Goal: Task Accomplishment & Management: Use online tool/utility

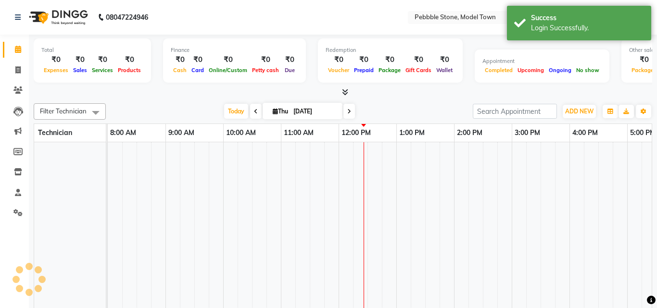
select select "en"
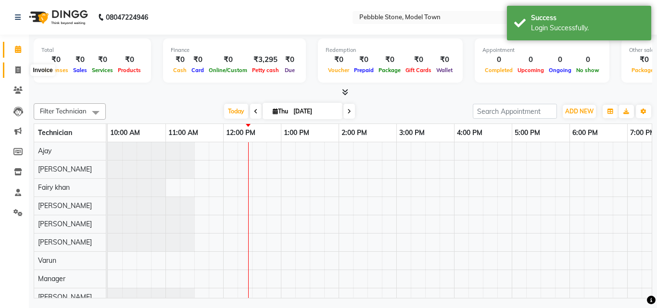
click at [20, 70] on icon at bounding box center [17, 69] width 5 height 7
select select "service"
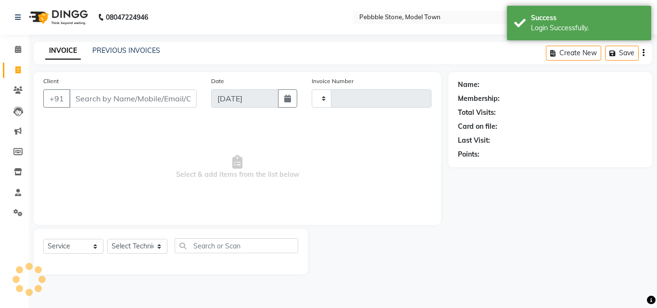
type input "0178"
select select "8684"
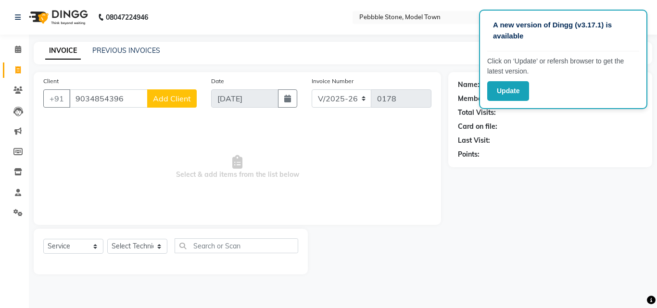
type input "9034854396"
click at [174, 95] on span "Add Client" at bounding box center [172, 99] width 38 height 10
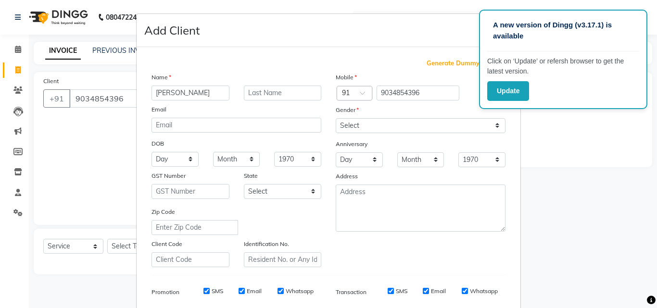
type input "[PERSON_NAME]"
click at [339, 127] on select "Select [DEMOGRAPHIC_DATA] [DEMOGRAPHIC_DATA] Other Prefer Not To Say" at bounding box center [421, 125] width 170 height 15
select select "[DEMOGRAPHIC_DATA]"
click at [336, 118] on select "Select [DEMOGRAPHIC_DATA] [DEMOGRAPHIC_DATA] Other Prefer Not To Say" at bounding box center [421, 125] width 170 height 15
click at [217, 97] on input "[PERSON_NAME]" at bounding box center [190, 93] width 78 height 15
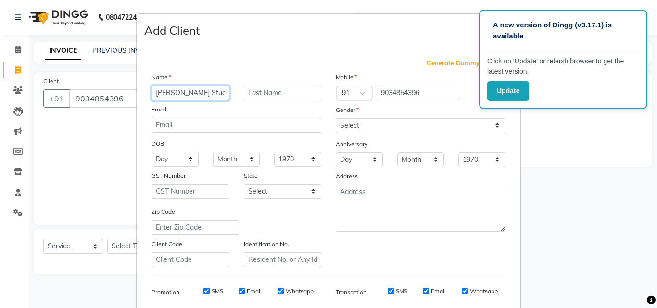
type input "[PERSON_NAME] Student"
drag, startPoint x: 376, startPoint y: 36, endPoint x: 376, endPoint y: 25, distance: 10.1
click at [376, 25] on div "Add Client" at bounding box center [329, 30] width 384 height 33
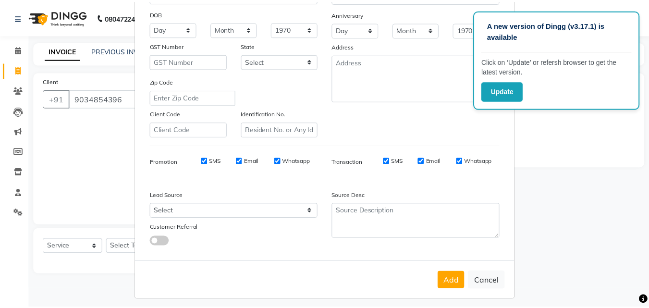
scroll to position [136, 0]
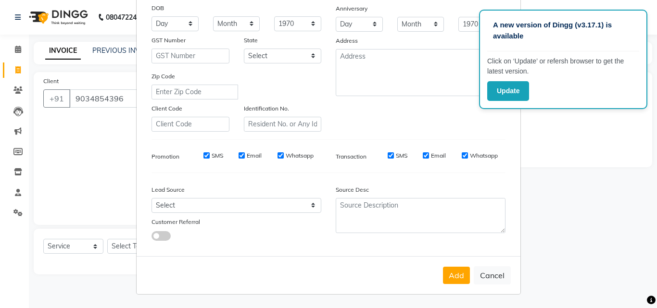
click at [455, 280] on button "Add" at bounding box center [456, 275] width 27 height 17
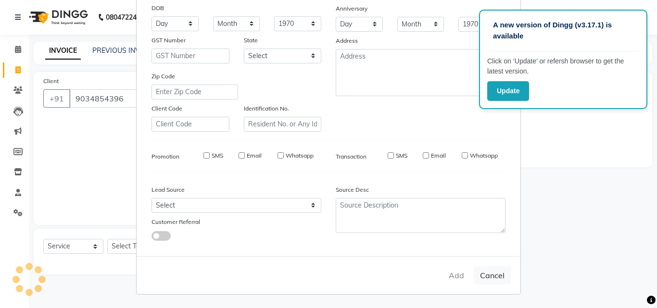
type input "90******96"
select select
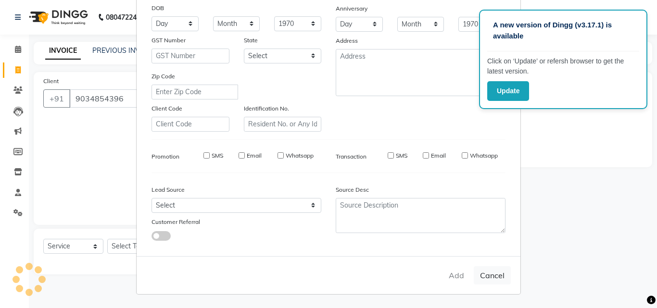
select select
checkbox input "false"
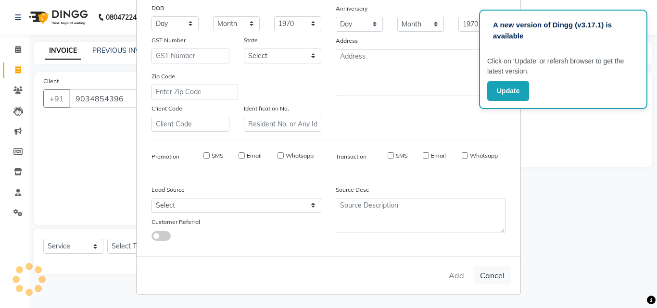
checkbox input "false"
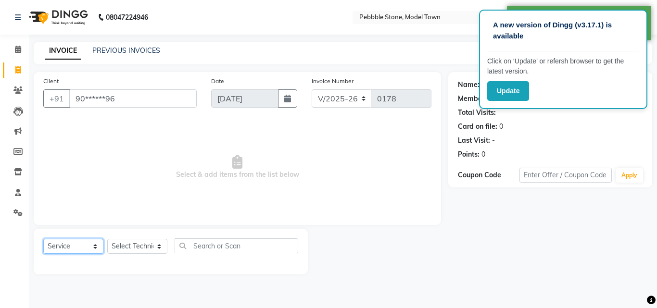
click at [76, 252] on select "Select Service Product Membership Package Voucher Prepaid Gift Card" at bounding box center [73, 246] width 60 height 15
click at [43, 239] on select "Select Service Product Membership Package Voucher Prepaid Gift Card" at bounding box center [73, 246] width 60 height 15
click at [73, 247] on select "Select Service Product Membership Package Voucher Prepaid Gift Card" at bounding box center [73, 246] width 60 height 15
select select "V"
click at [43, 239] on select "Select Service Product Membership Package Voucher Prepaid Gift Card" at bounding box center [73, 246] width 60 height 15
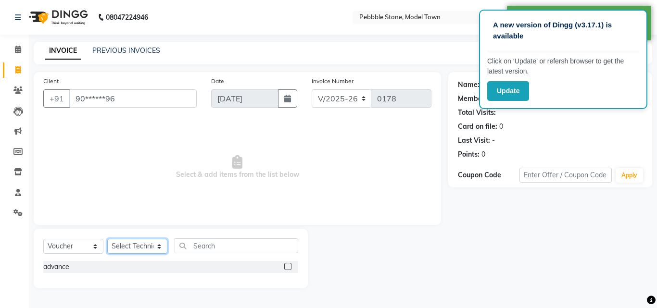
click at [145, 245] on select "Select Technician Ajay amit [PERSON_NAME] Fairy khan [PERSON_NAME] Manager [PER…" at bounding box center [137, 246] width 60 height 15
select select "87684"
click at [107, 239] on select "Select Technician Ajay amit [PERSON_NAME] Fairy khan [PERSON_NAME] Manager [PER…" at bounding box center [137, 246] width 60 height 15
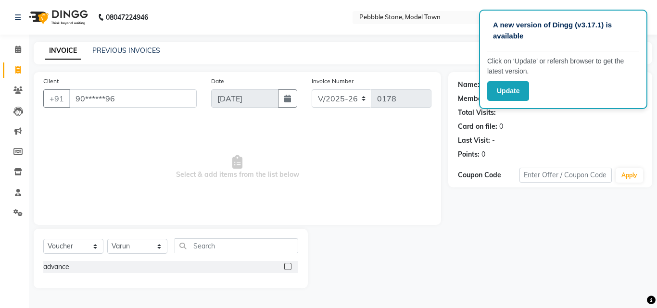
click at [289, 266] on label at bounding box center [287, 266] width 7 height 7
click at [289, 266] on input "checkbox" at bounding box center [287, 267] width 6 height 6
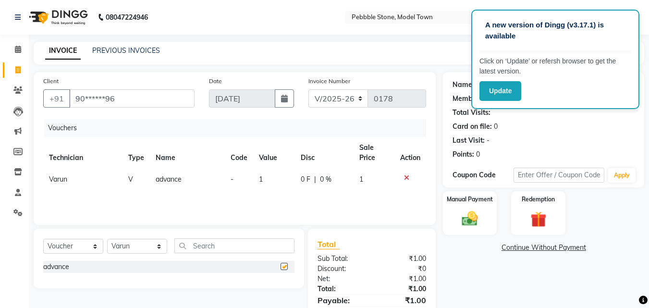
checkbox input "false"
click at [262, 181] on span "1" at bounding box center [261, 179] width 4 height 9
select select "87684"
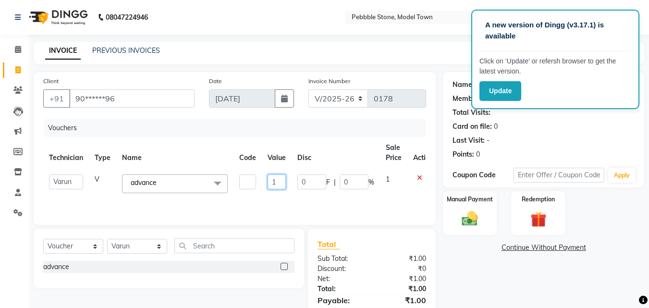
click at [283, 183] on input "1" at bounding box center [277, 182] width 18 height 15
type input "5000"
click at [298, 201] on div "Vouchers Technician Type Name Code Value Disc Sale Price Action Ajay amit [PERS…" at bounding box center [234, 167] width 383 height 96
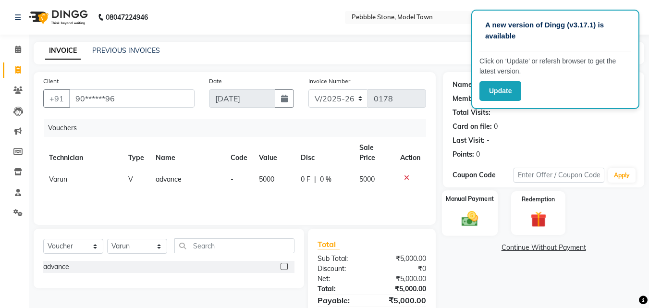
click at [468, 216] on img at bounding box center [470, 219] width 27 height 19
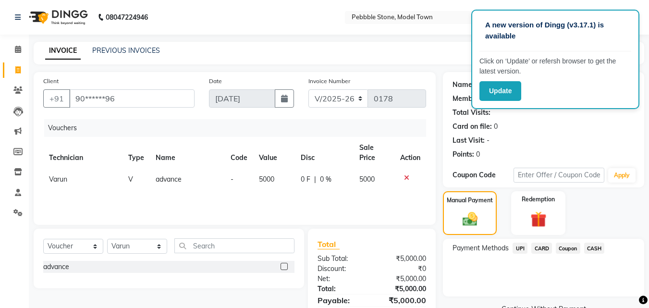
click at [522, 250] on span "UPI" at bounding box center [520, 248] width 15 height 11
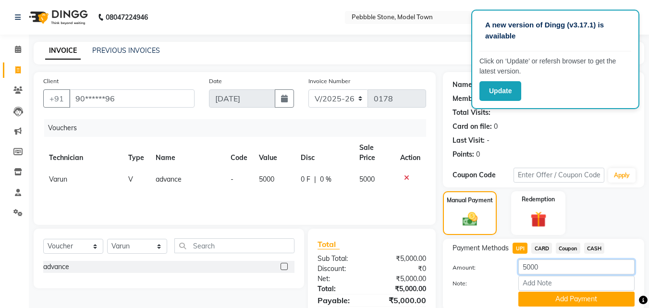
click at [573, 268] on input "5000" at bounding box center [577, 267] width 116 height 15
type input "5"
type input "3000"
click at [574, 305] on button "Add Payment" at bounding box center [577, 299] width 116 height 15
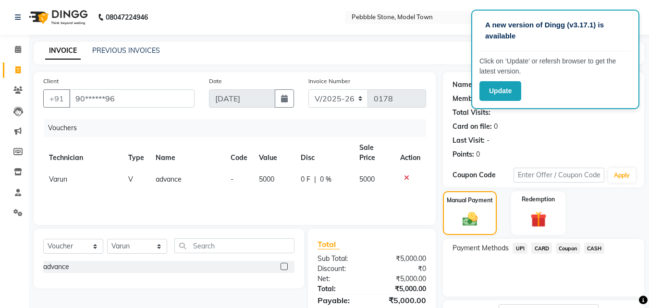
click at [546, 250] on span "CARD" at bounding box center [542, 248] width 21 height 11
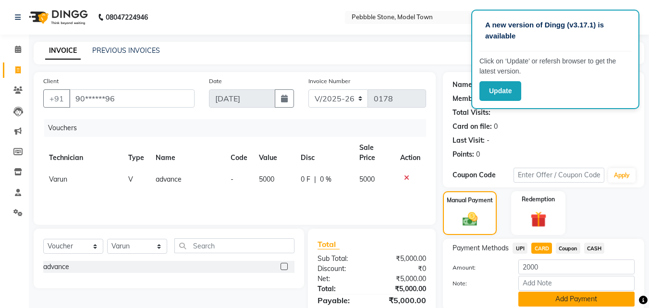
click at [567, 305] on button "Add Payment" at bounding box center [577, 299] width 116 height 15
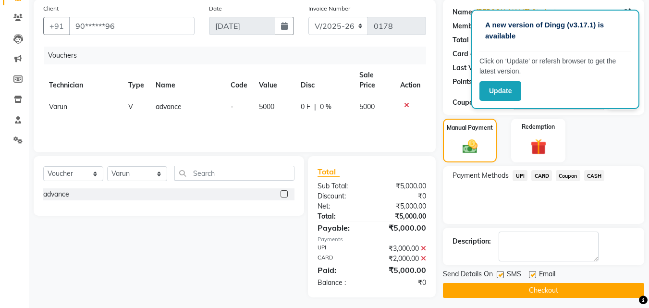
scroll to position [77, 0]
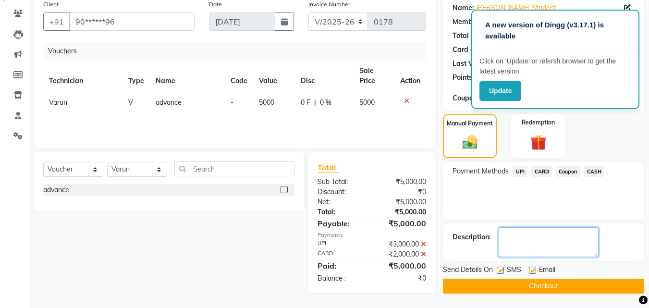
click at [552, 240] on textarea at bounding box center [549, 242] width 100 height 30
type textarea "C"
click at [536, 287] on button "Checkout" at bounding box center [543, 286] width 201 height 15
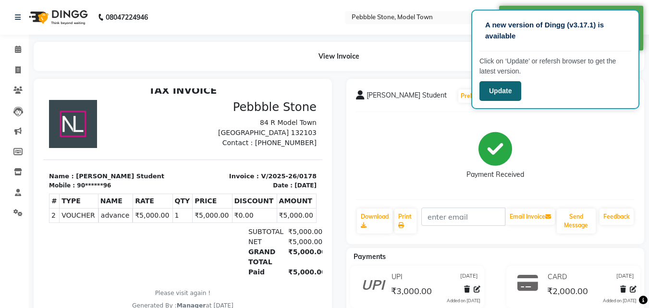
click at [481, 96] on button "Update" at bounding box center [501, 91] width 42 height 20
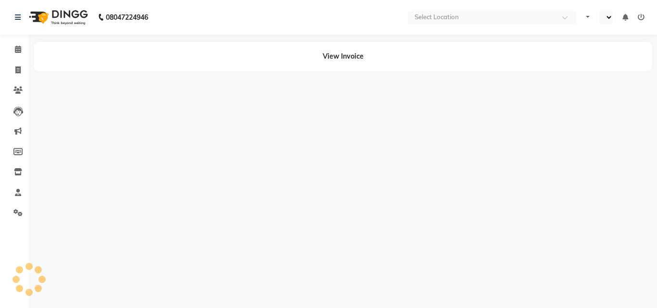
select select "en"
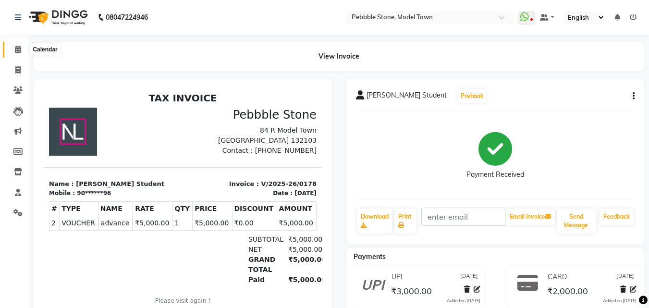
click at [19, 50] on icon at bounding box center [18, 49] width 6 height 7
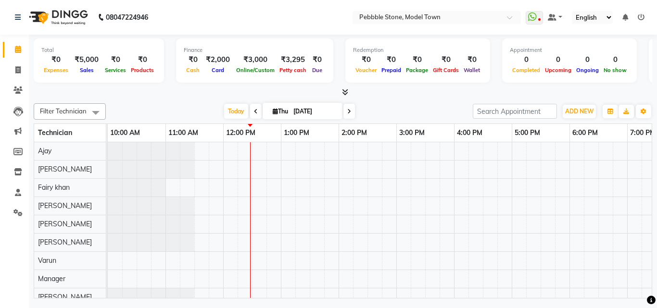
click at [343, 95] on icon at bounding box center [345, 91] width 6 height 7
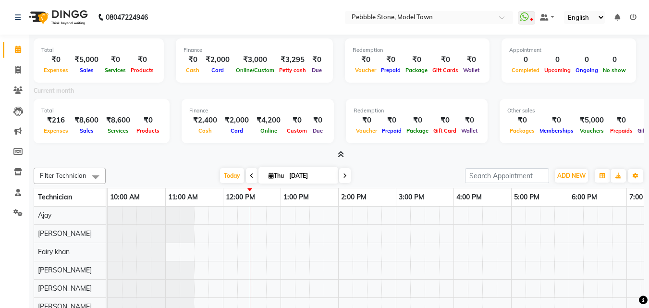
click at [634, 18] on icon at bounding box center [633, 17] width 7 height 7
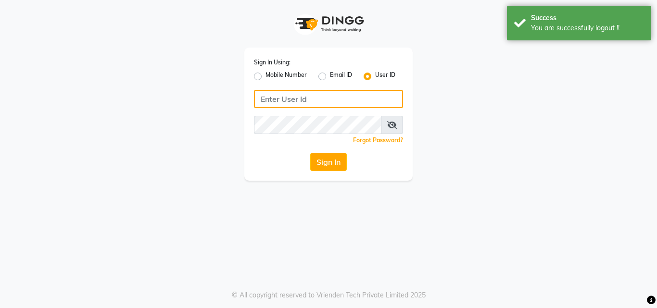
type input "9811734462"
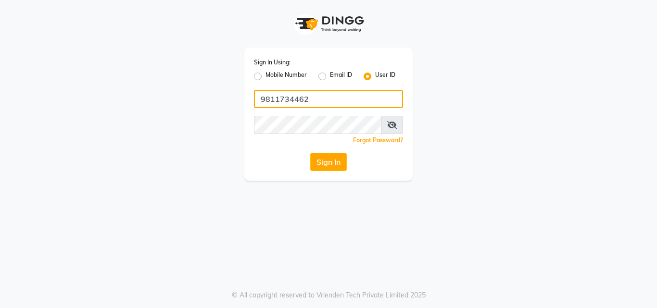
click at [318, 98] on input "9811734462" at bounding box center [328, 99] width 149 height 18
type input "pebbble"
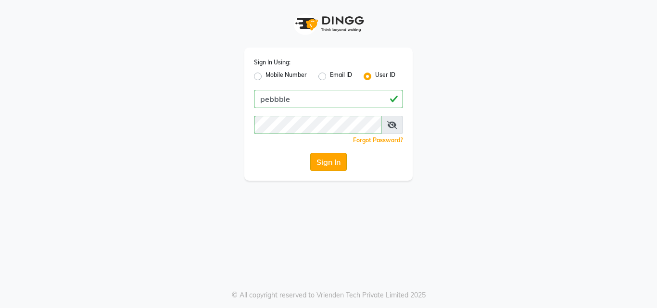
click at [323, 157] on button "Sign In" at bounding box center [328, 162] width 37 height 18
